Goal: Find specific page/section: Find specific page/section

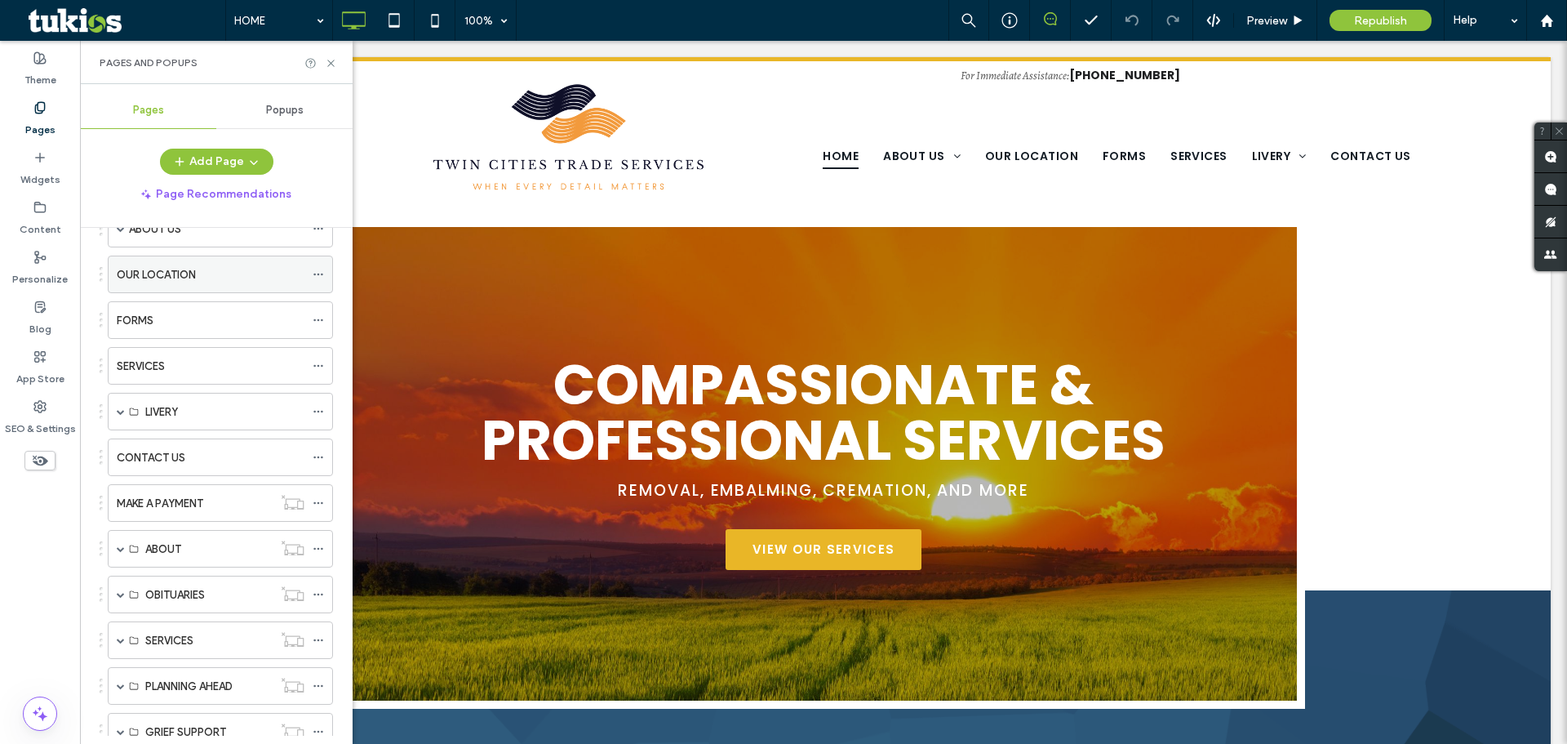
scroll to position [163, 0]
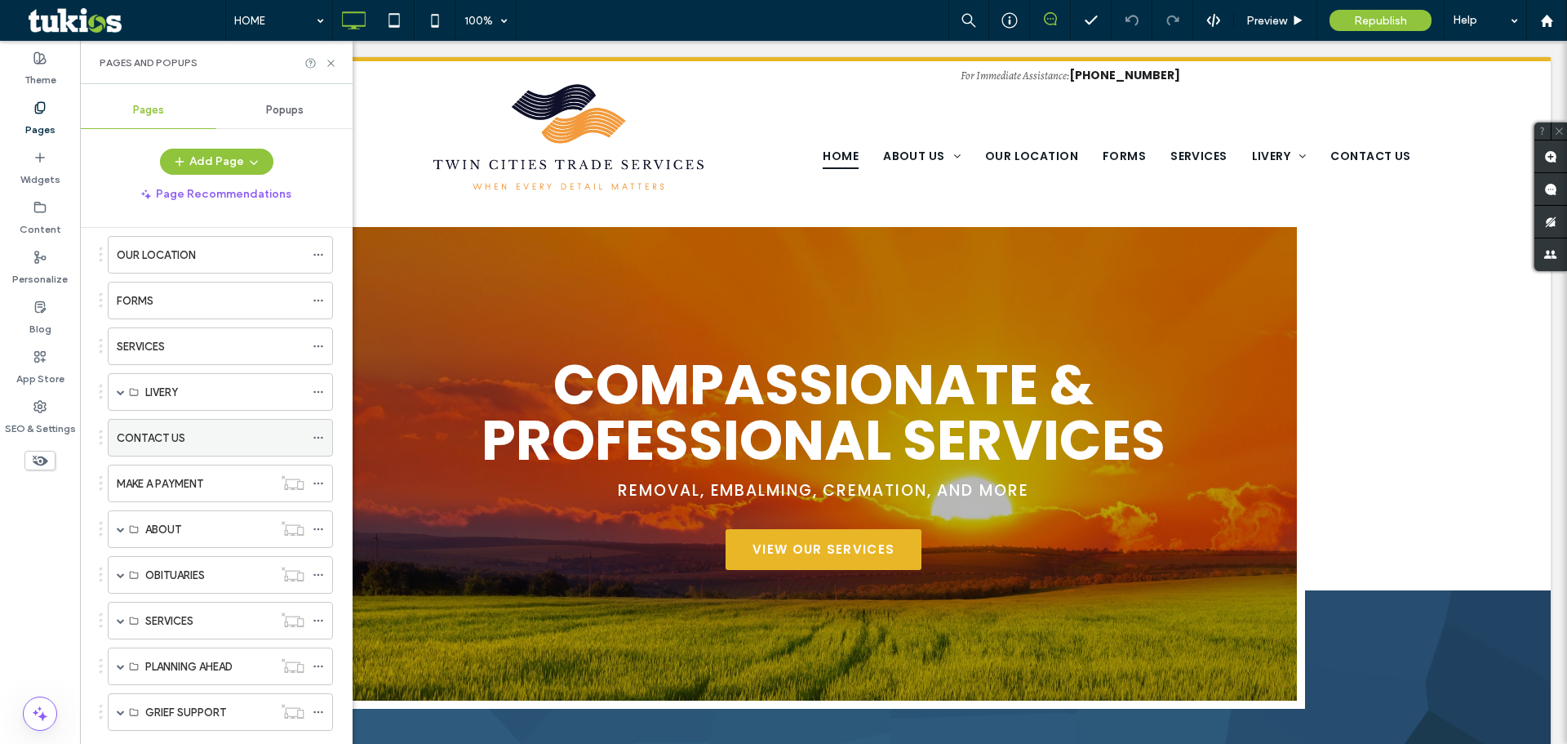
click at [175, 432] on label "CONTACT US" at bounding box center [151, 438] width 69 height 29
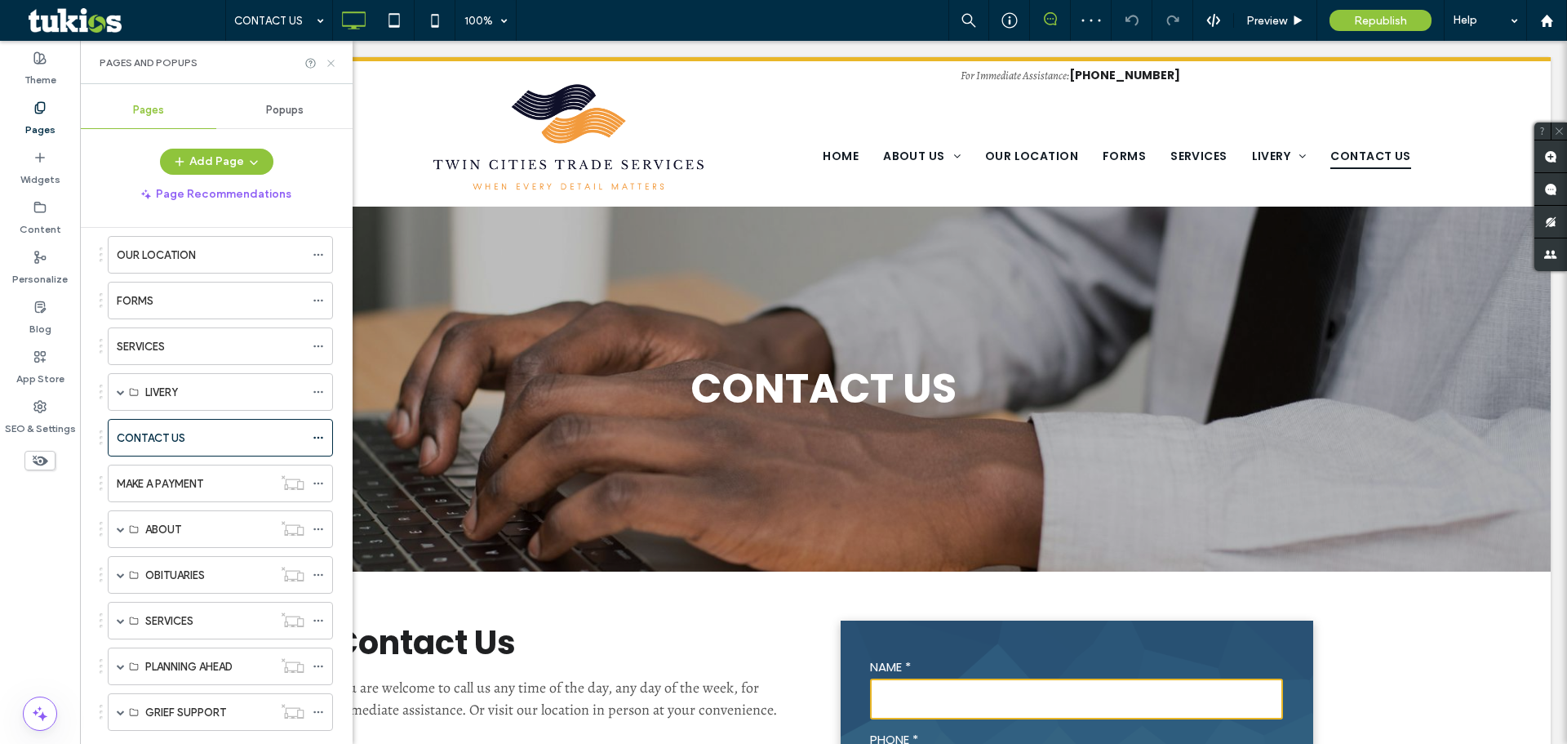
click at [335, 59] on icon at bounding box center [331, 63] width 12 height 12
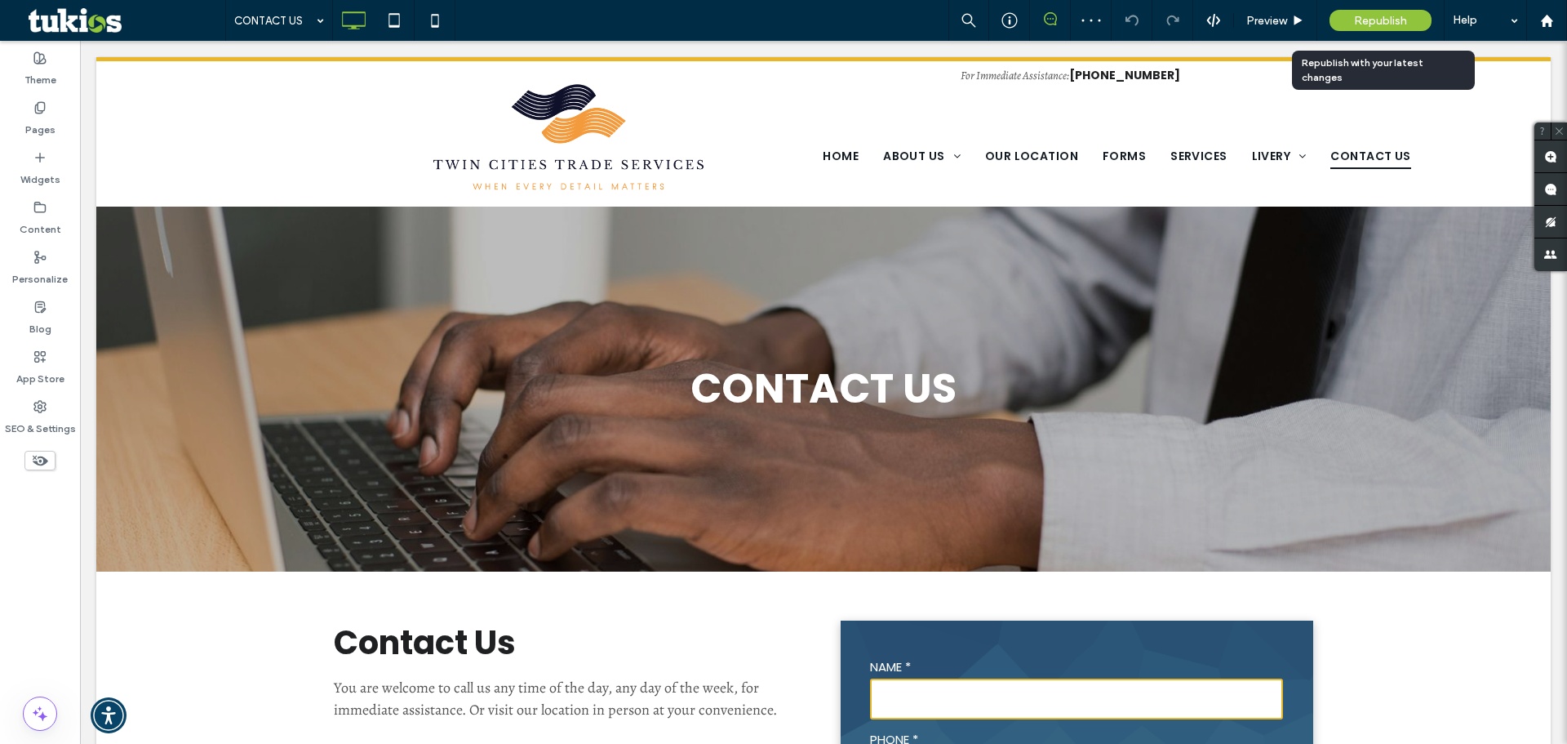
click at [1372, 20] on span "Republish" at bounding box center [1380, 21] width 53 height 14
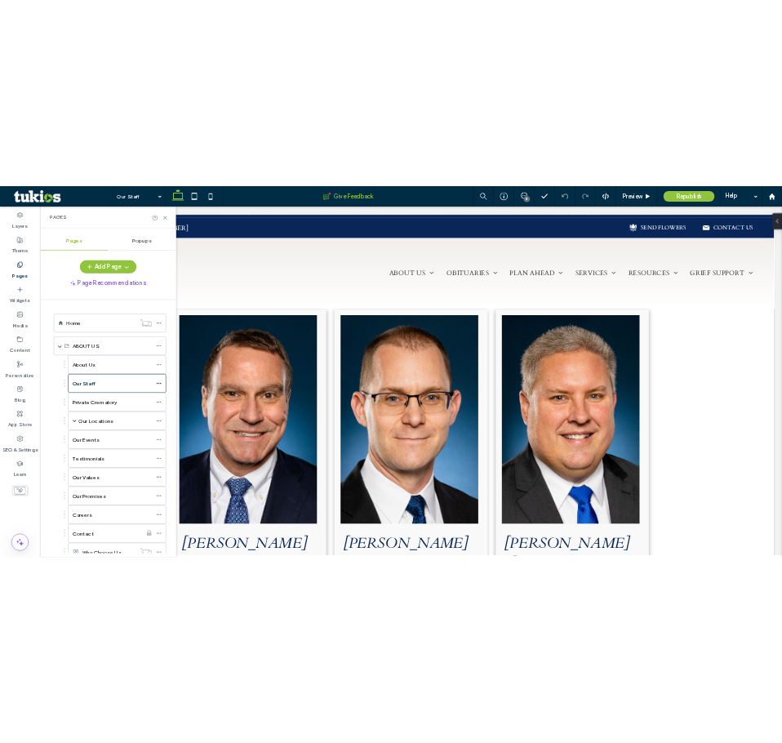
scroll to position [1048, 0]
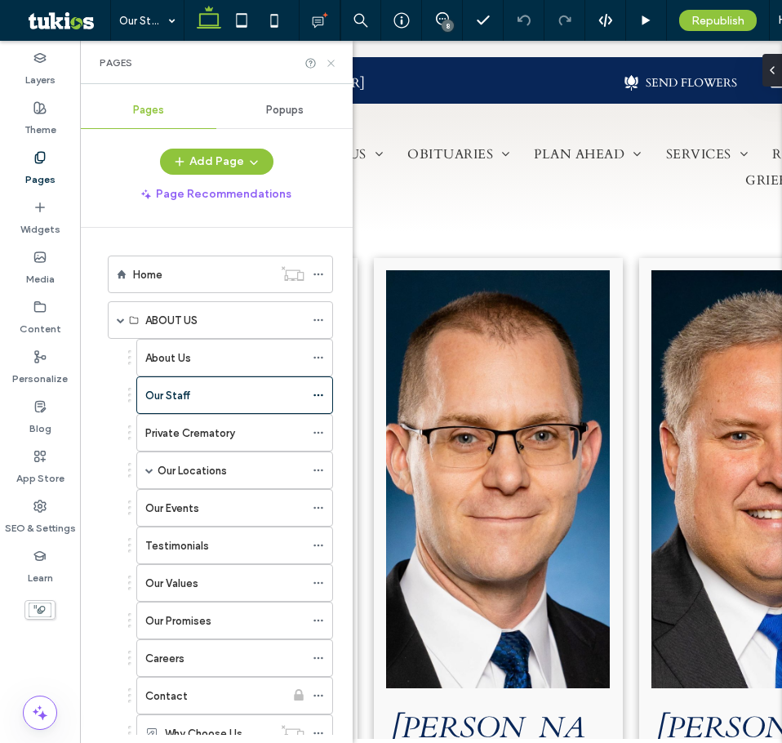
click at [331, 65] on icon at bounding box center [331, 63] width 12 height 12
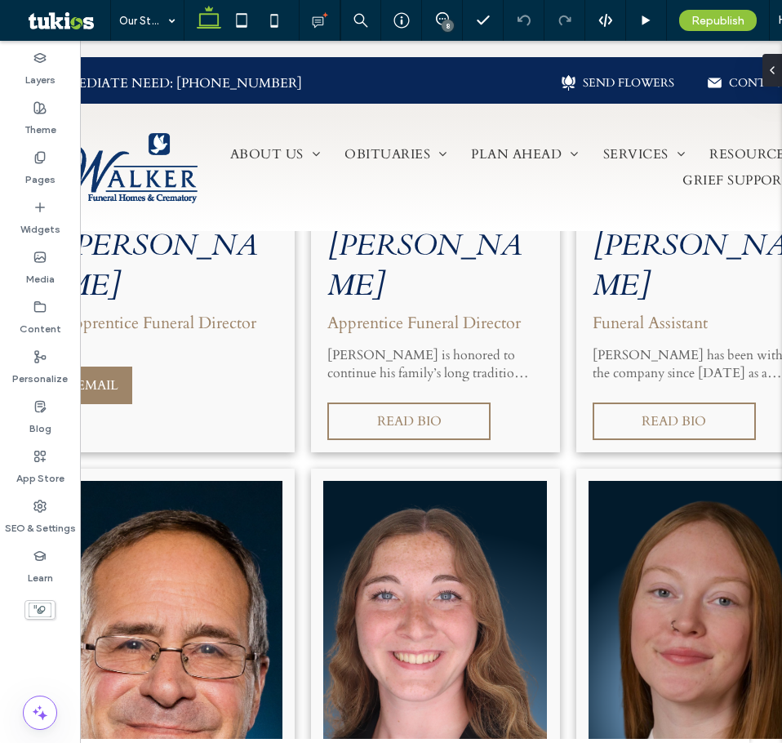
scroll to position [0, 10]
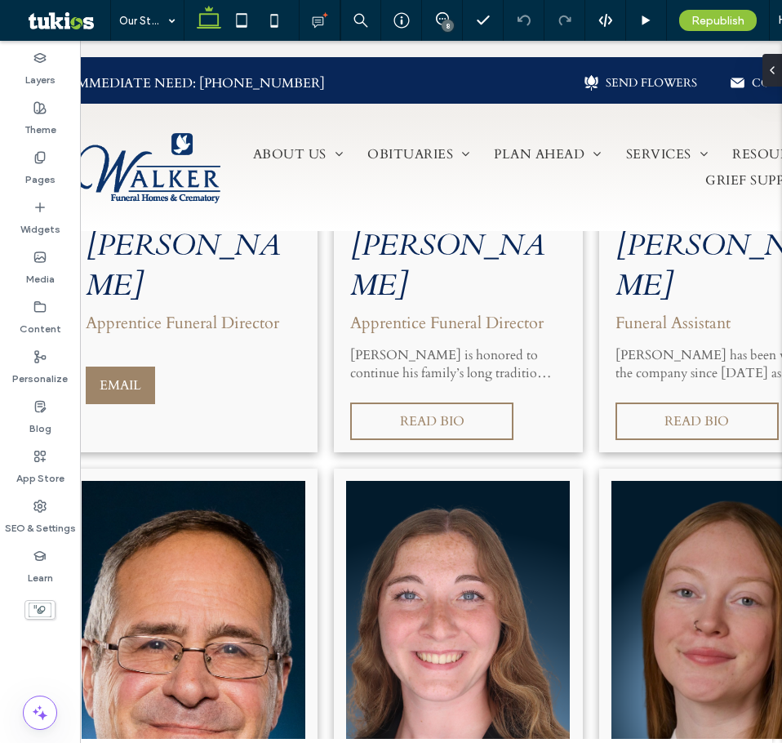
drag, startPoint x: 446, startPoint y: 733, endPoint x: 384, endPoint y: 677, distance: 83.8
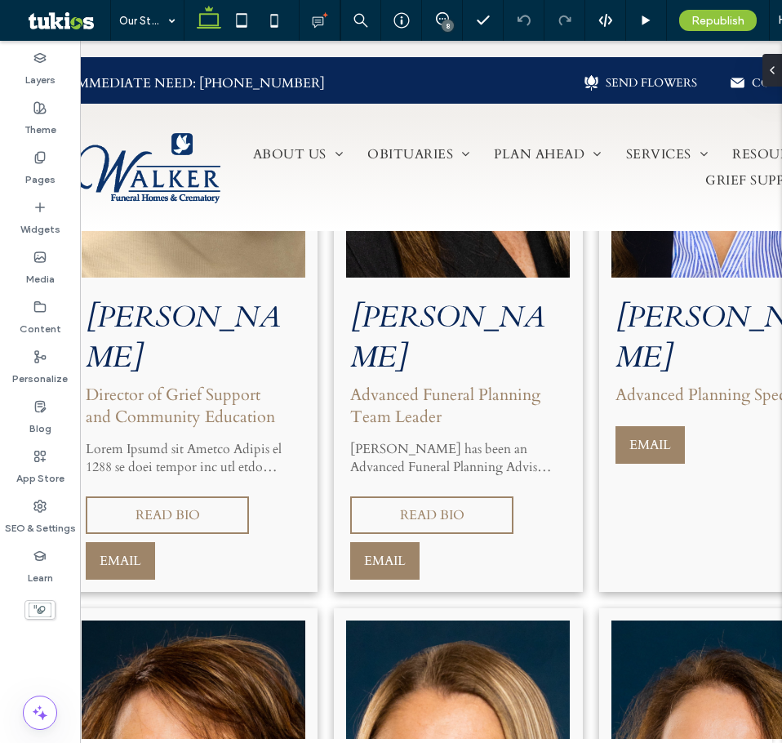
scroll to position [7824, 30]
